Goal: Task Accomplishment & Management: Manage account settings

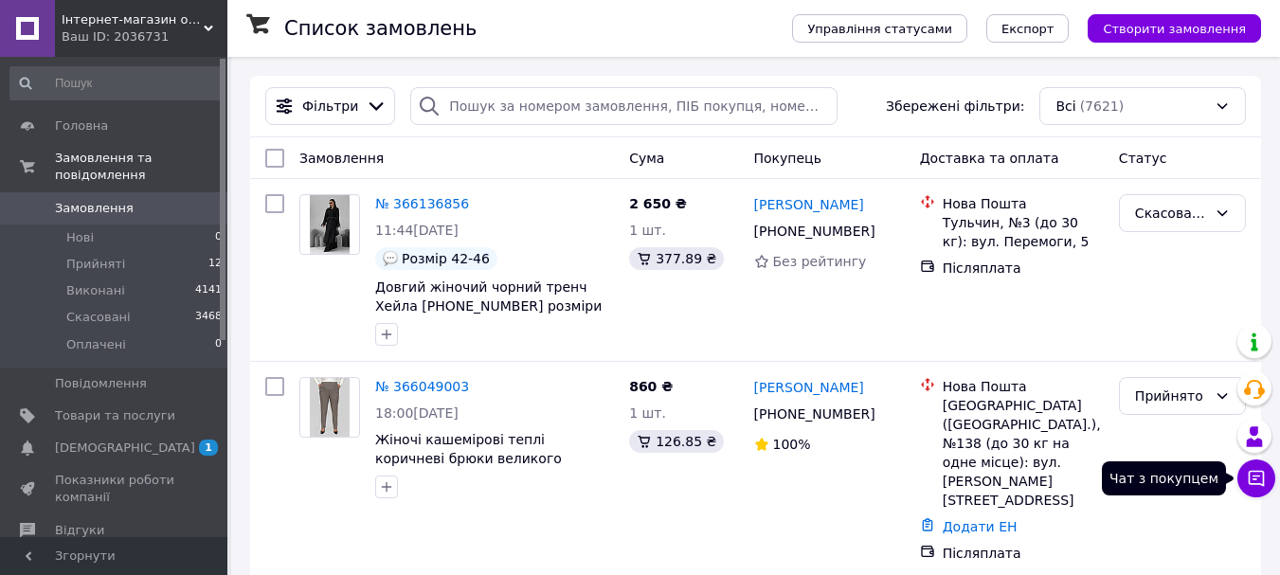
click at [1256, 473] on icon at bounding box center [1256, 478] width 19 height 19
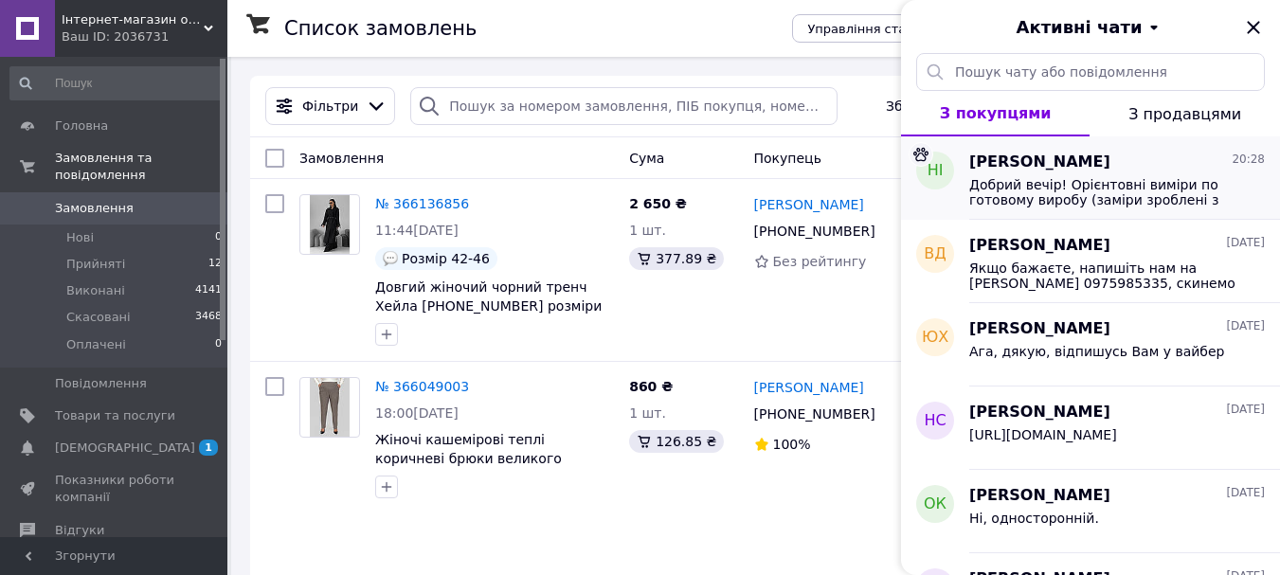
click at [1085, 202] on span "Добрий вечір! Орієнтовні виміри по готовому виробу (заміри зроблені з гумкою в …" at bounding box center [1103, 192] width 269 height 30
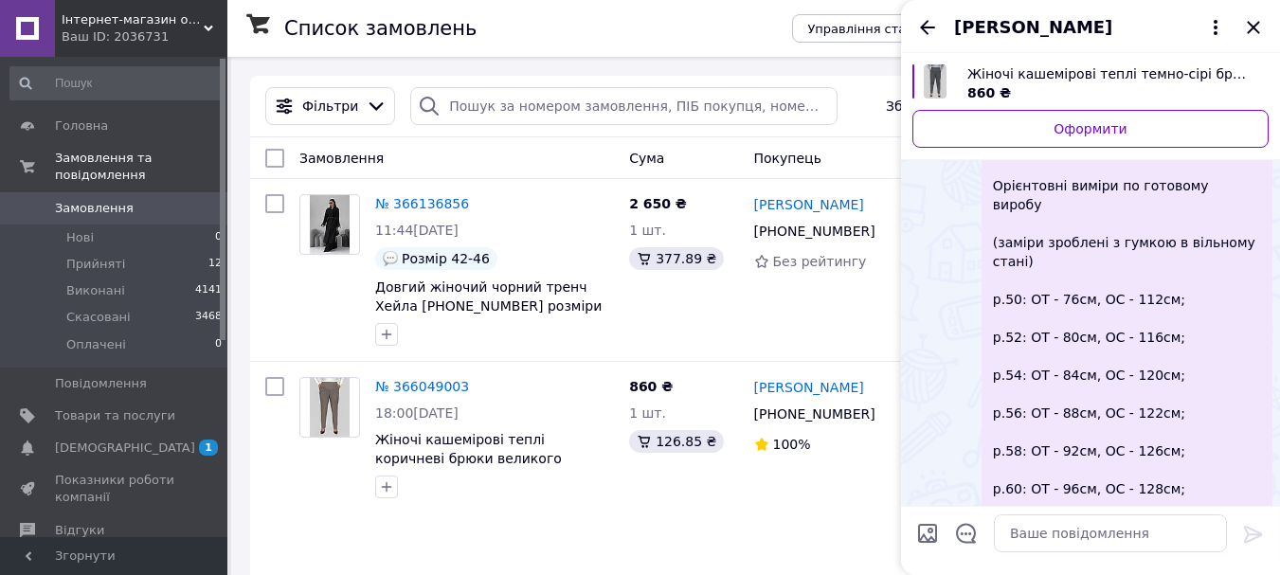
scroll to position [373, 0]
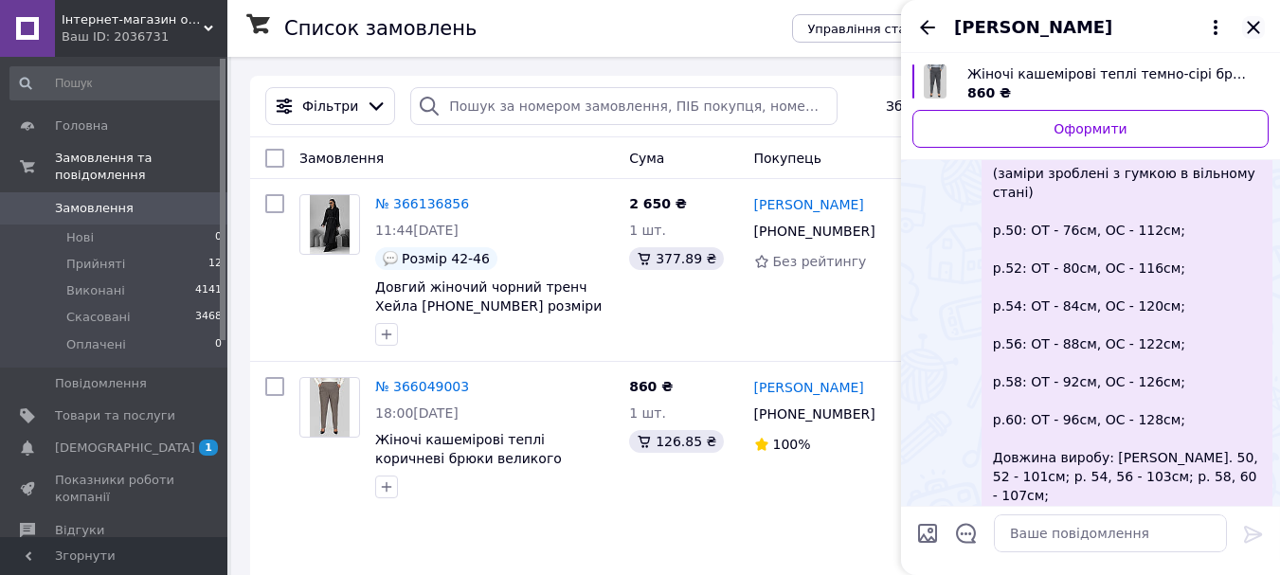
click at [1253, 26] on icon "Закрити" at bounding box center [1253, 27] width 23 height 23
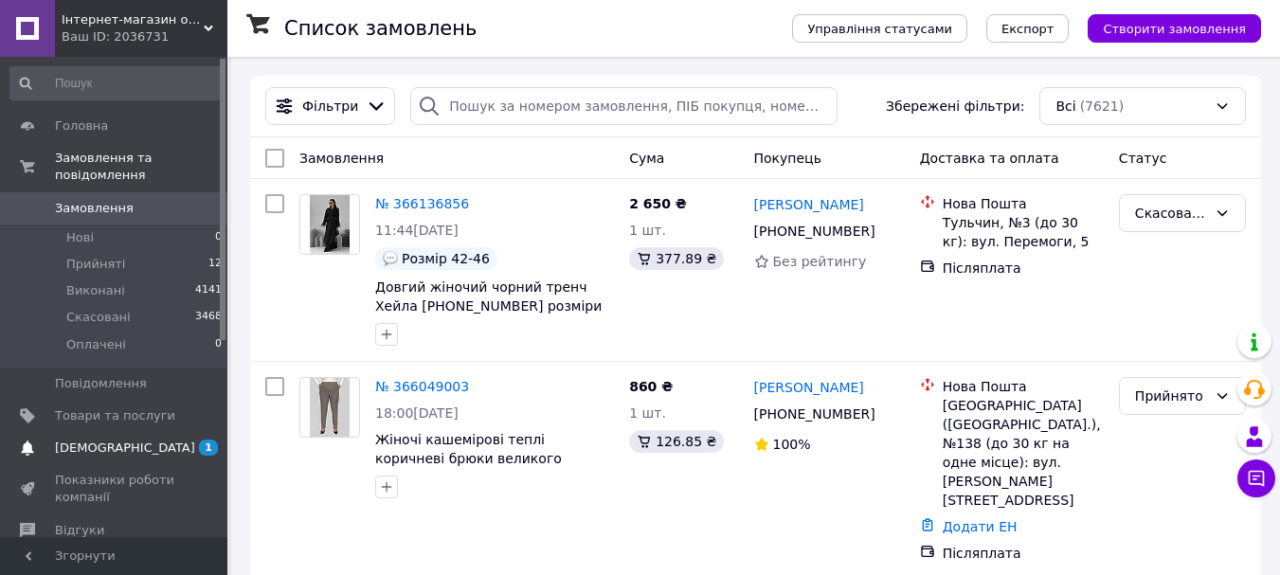
click at [93, 440] on span "[DEMOGRAPHIC_DATA]" at bounding box center [125, 448] width 140 height 17
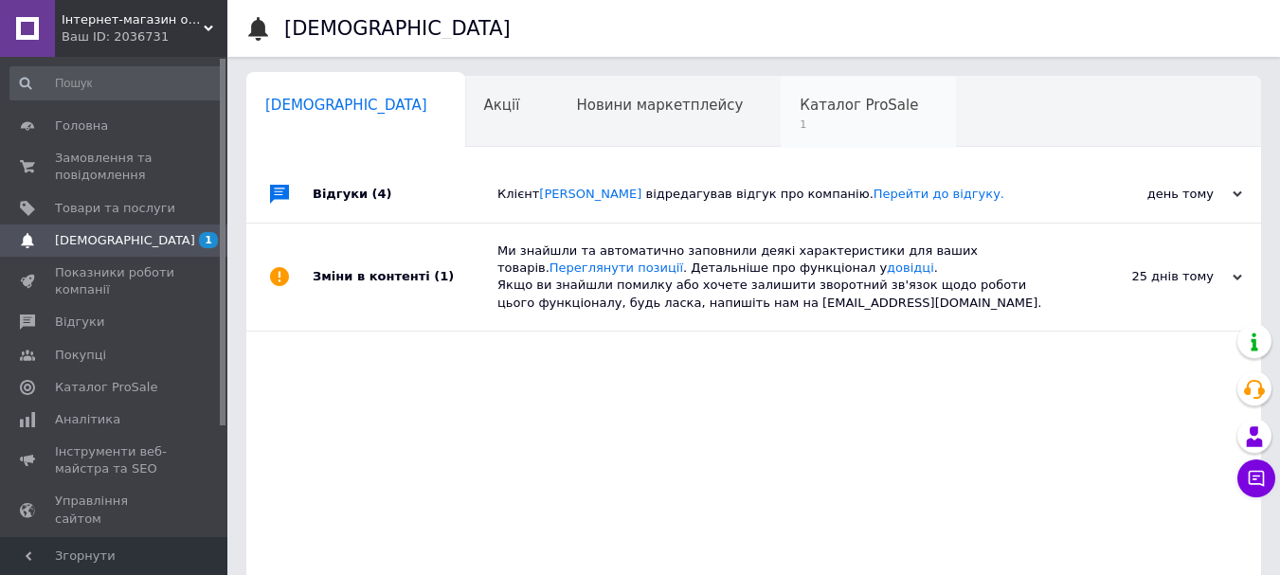
click at [799, 121] on span "1" at bounding box center [858, 124] width 118 height 14
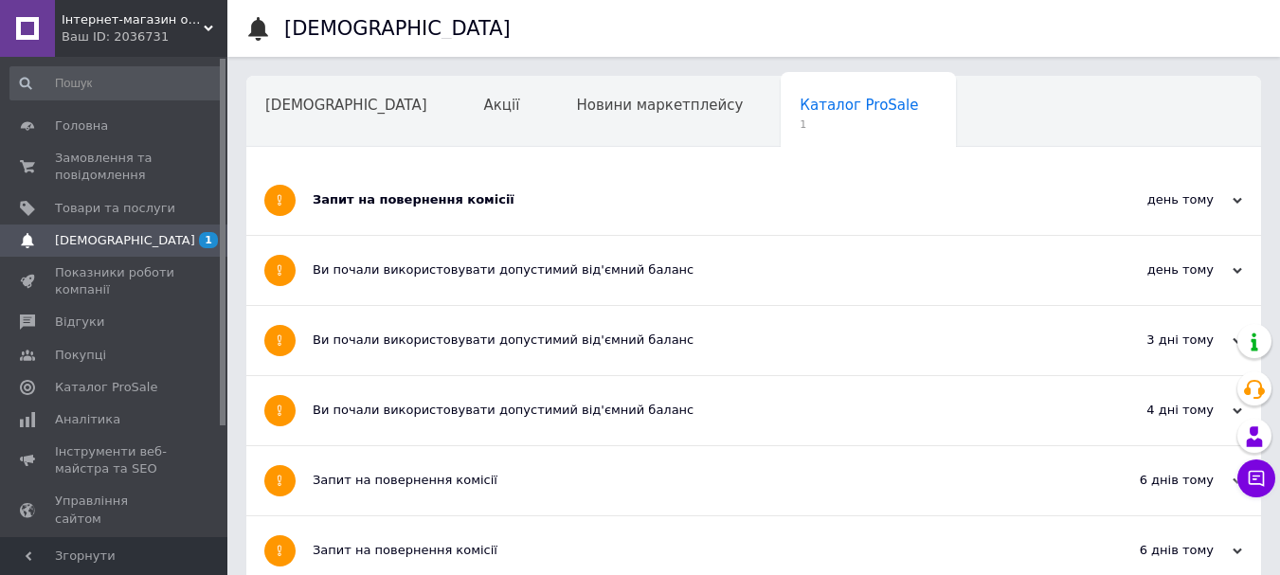
click at [554, 197] on div "Запит на повернення комісії" at bounding box center [683, 199] width 740 height 17
